Goal: Task Accomplishment & Management: Manage account settings

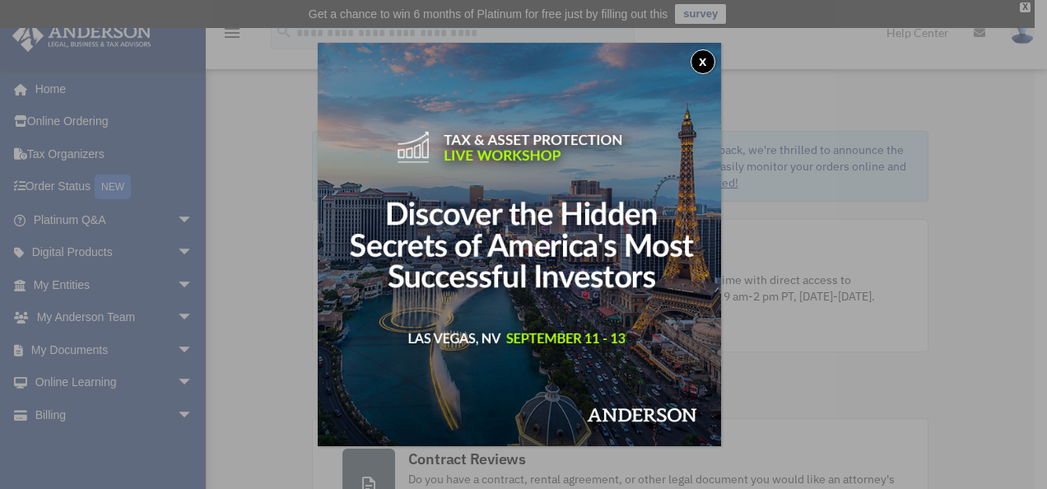
click at [703, 61] on button "x" at bounding box center [703, 61] width 25 height 25
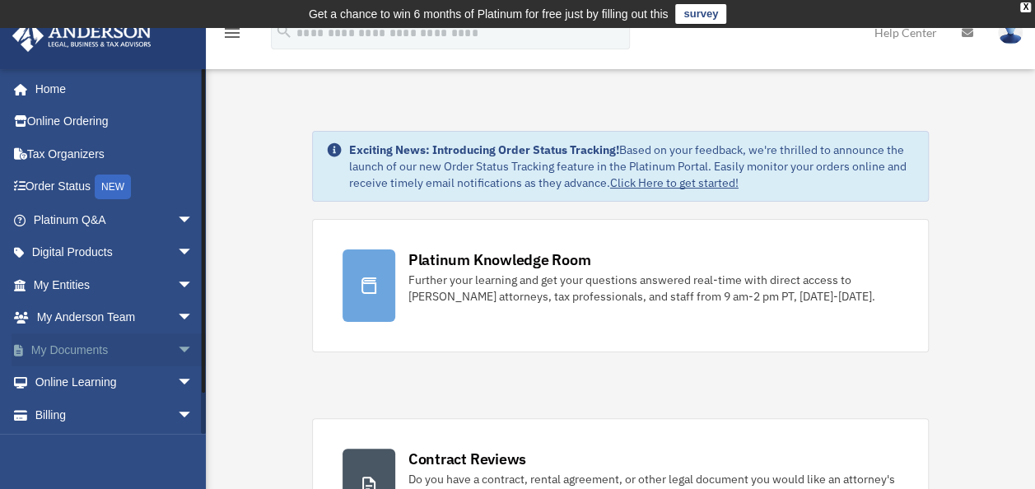
click at [177, 350] on span "arrow_drop_down" at bounding box center [193, 350] width 33 height 34
click at [63, 382] on link "Box" at bounding box center [120, 382] width 195 height 33
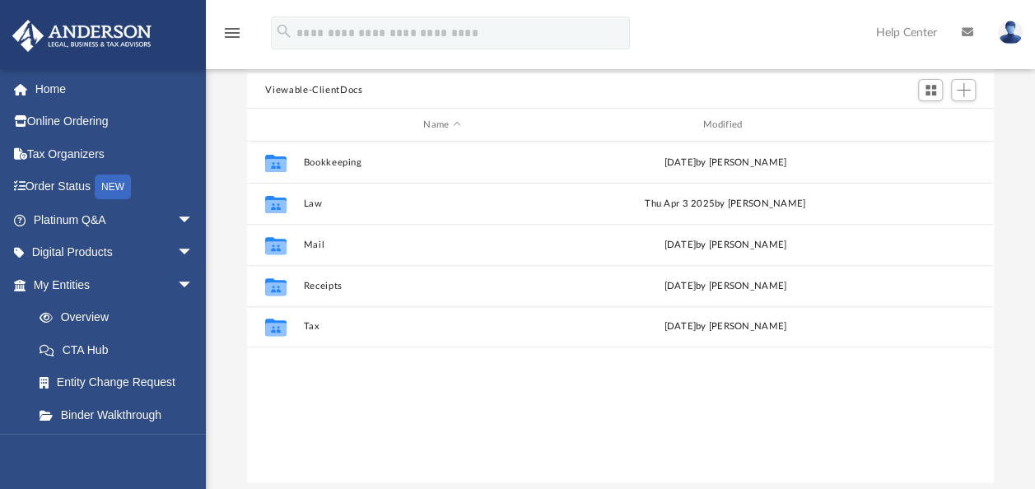
scroll to position [82, 0]
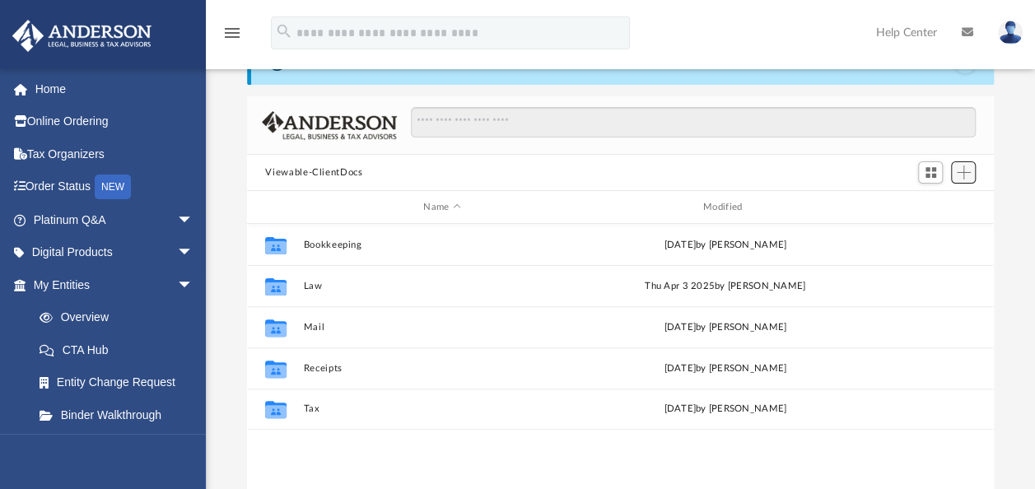
click at [963, 172] on span "Add" at bounding box center [964, 172] width 14 height 14
click at [925, 200] on li "Upload" at bounding box center [939, 205] width 53 height 17
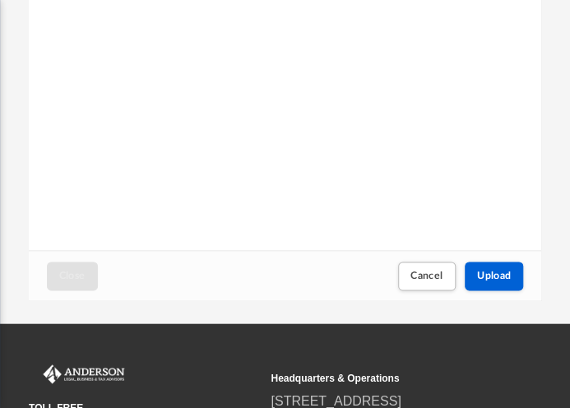
scroll to position [412, 0]
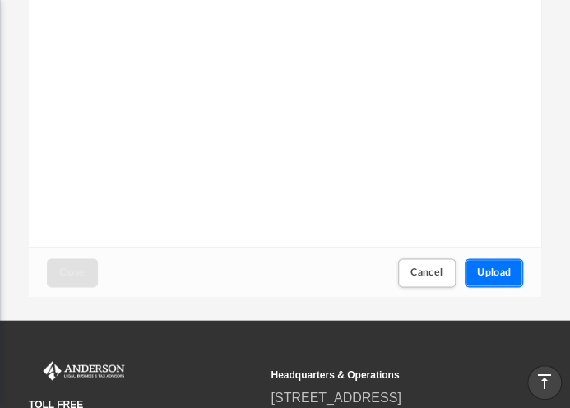
click at [487, 269] on span "Upload" at bounding box center [494, 273] width 35 height 10
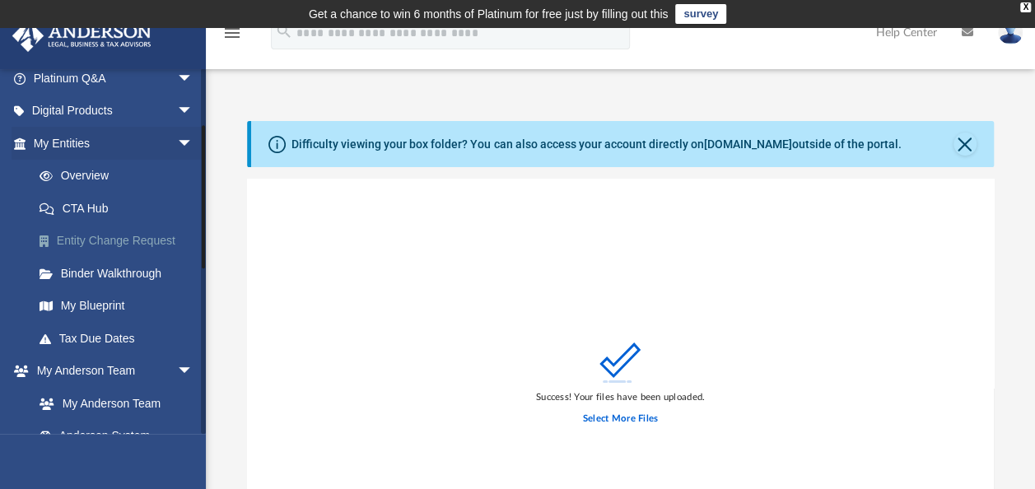
scroll to position [59, 0]
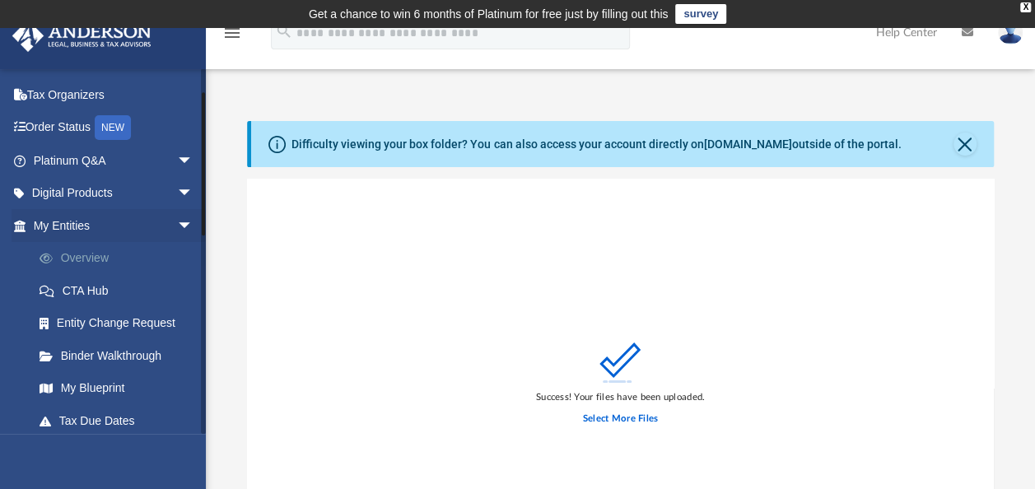
click at [100, 254] on link "Overview" at bounding box center [120, 258] width 195 height 33
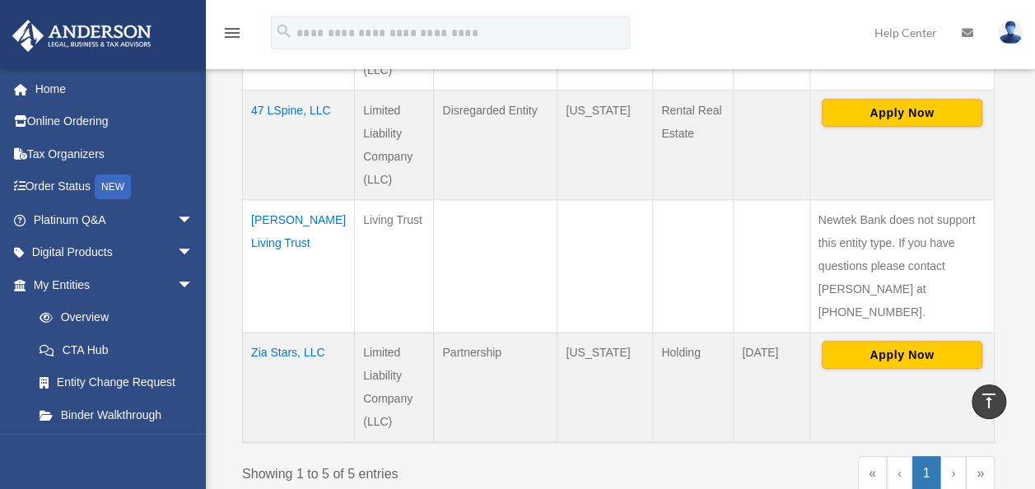
scroll to position [576, 0]
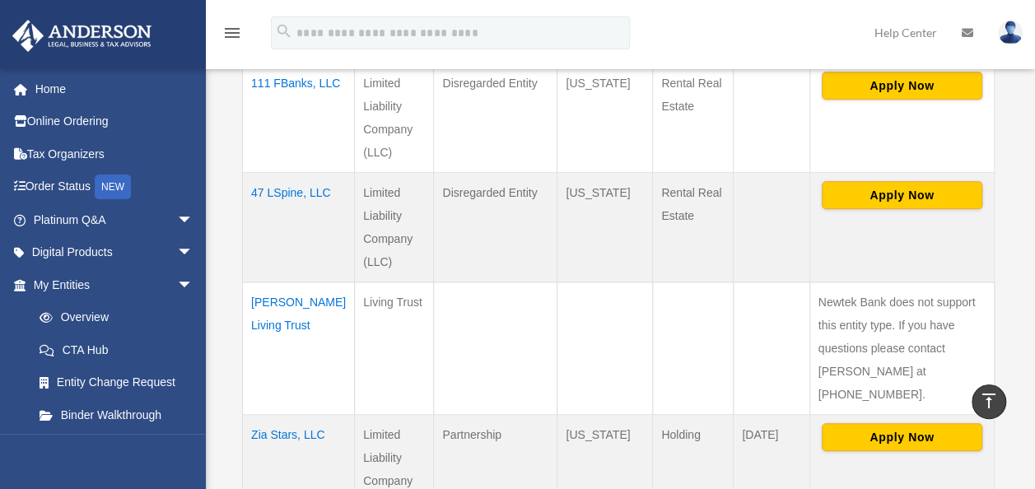
click at [265, 324] on td "[PERSON_NAME] Living Trust" at bounding box center [299, 348] width 112 height 133
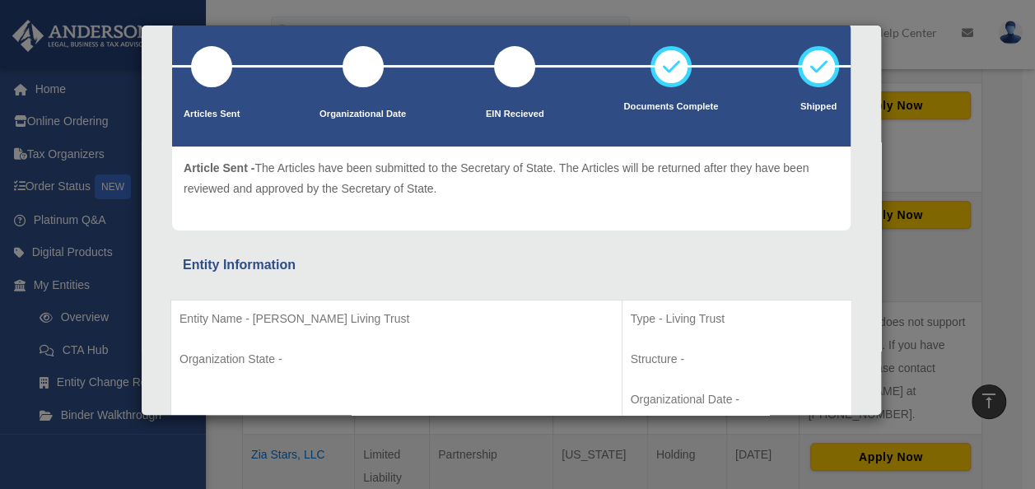
scroll to position [0, 0]
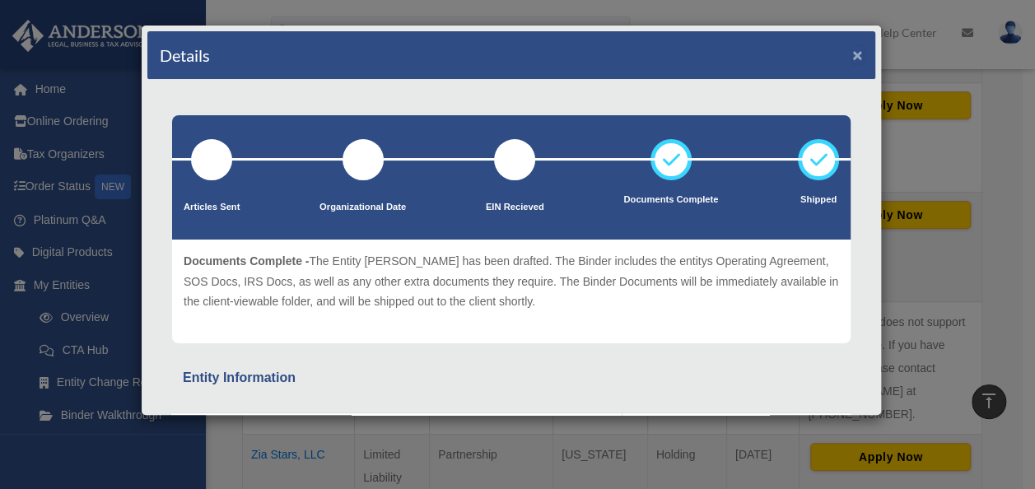
click at [852, 51] on button "×" at bounding box center [857, 54] width 11 height 17
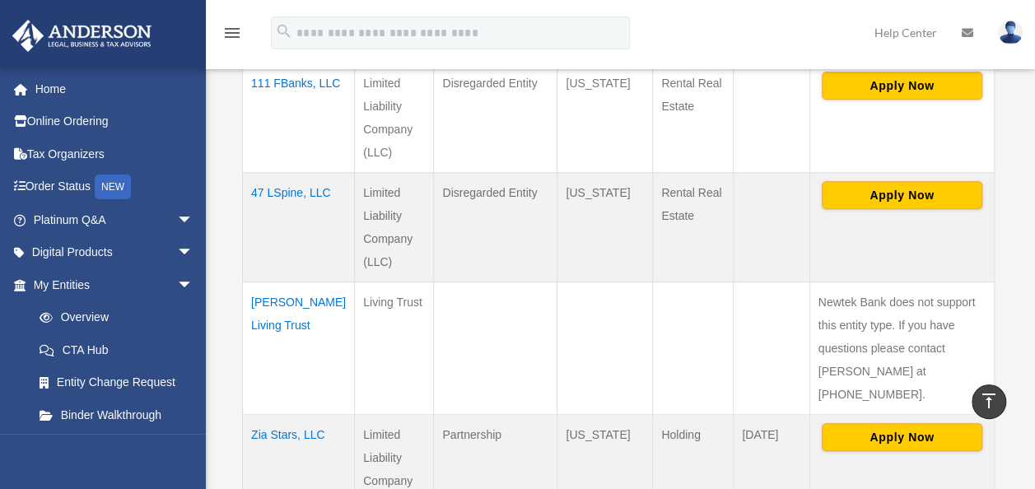
click at [272, 212] on td "47 LSpine, LLC" at bounding box center [299, 227] width 112 height 109
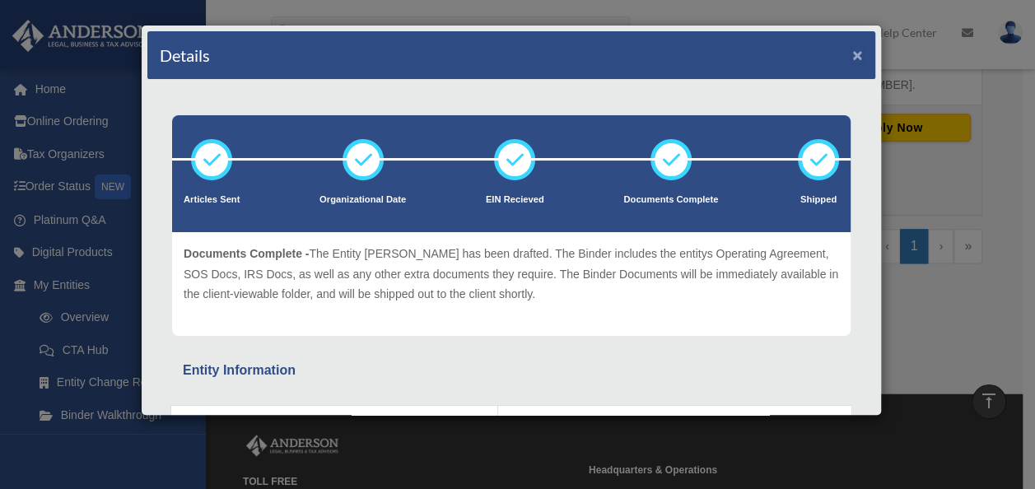
click at [852, 54] on button "×" at bounding box center [857, 54] width 11 height 17
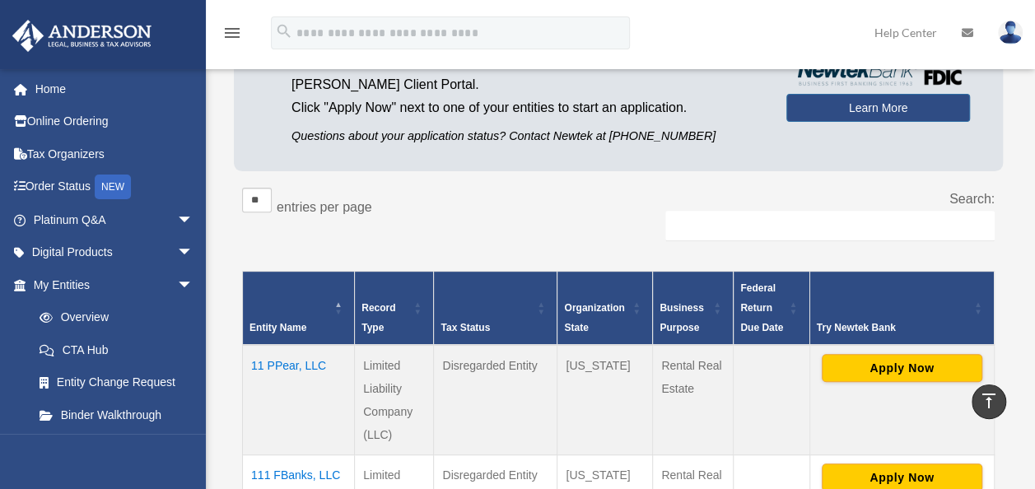
scroll to position [165, 0]
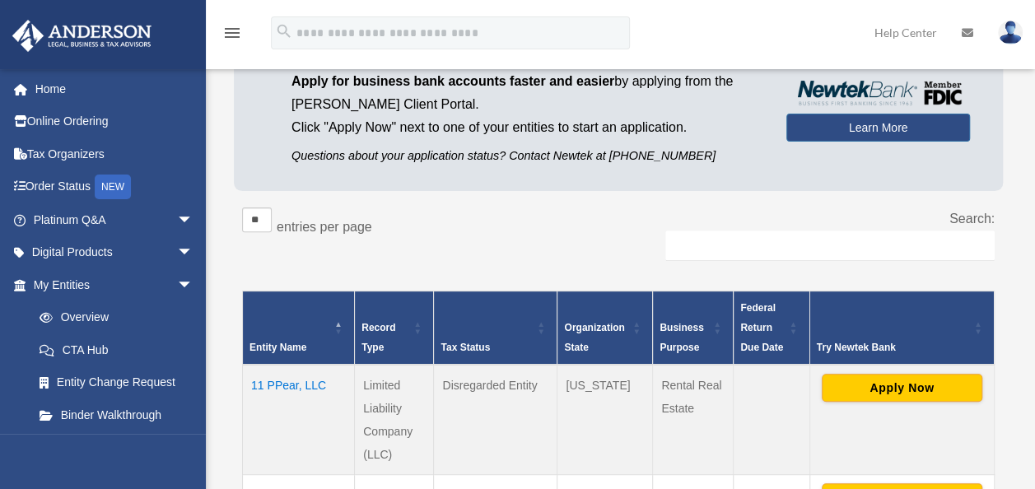
click at [1014, 28] on img at bounding box center [1010, 33] width 25 height 24
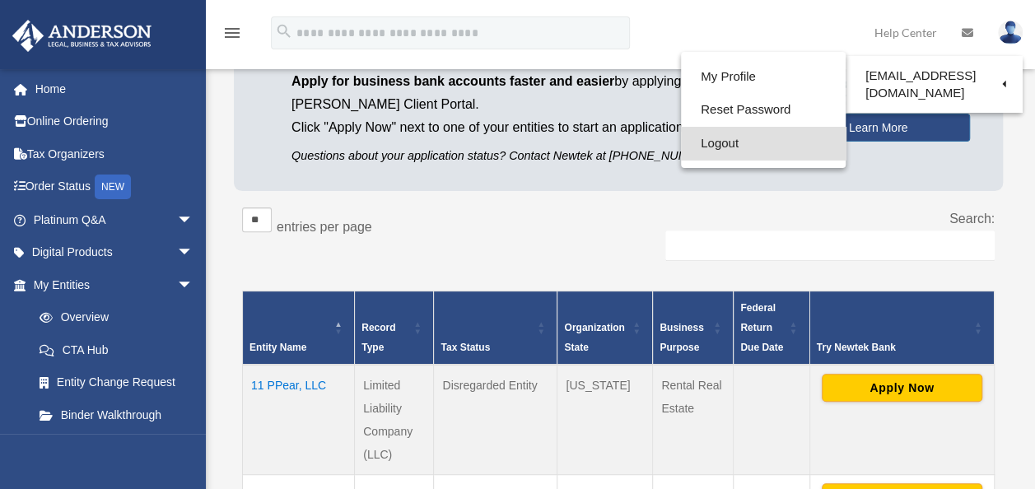
click at [719, 142] on link "Logout" at bounding box center [763, 144] width 165 height 34
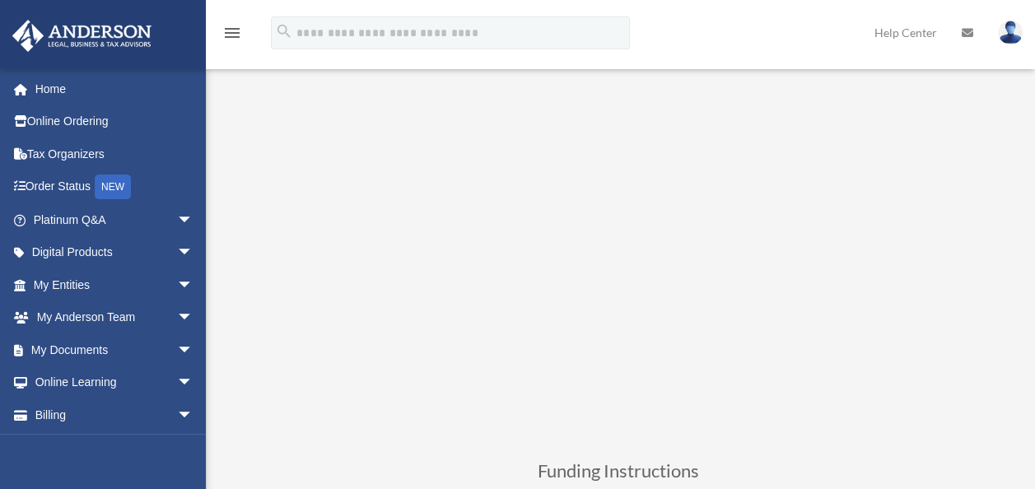
scroll to position [247, 0]
